Goal: Task Accomplishment & Management: Use online tool/utility

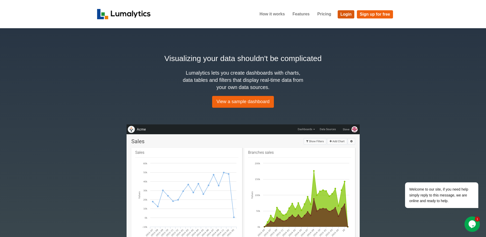
drag, startPoint x: 349, startPoint y: 14, endPoint x: 328, endPoint y: 67, distance: 56.7
click at [238, 14] on link "Login" at bounding box center [345, 14] width 17 height 8
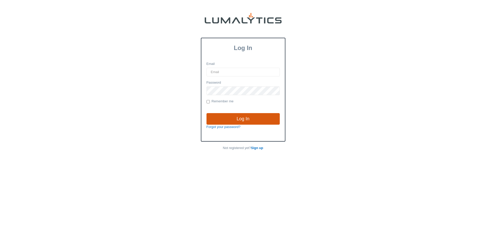
type input "[EMAIL_ADDRESS][DOMAIN_NAME]"
click at [240, 121] on input "Log In" at bounding box center [242, 119] width 73 height 12
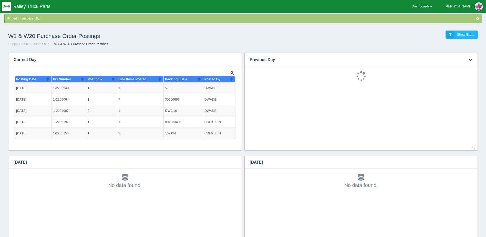
click at [470, 57] on button "button" at bounding box center [469, 60] width 7 height 8
click at [463, 66] on link "Download CSV" at bounding box center [452, 66] width 41 height 7
